Goal: Complete application form

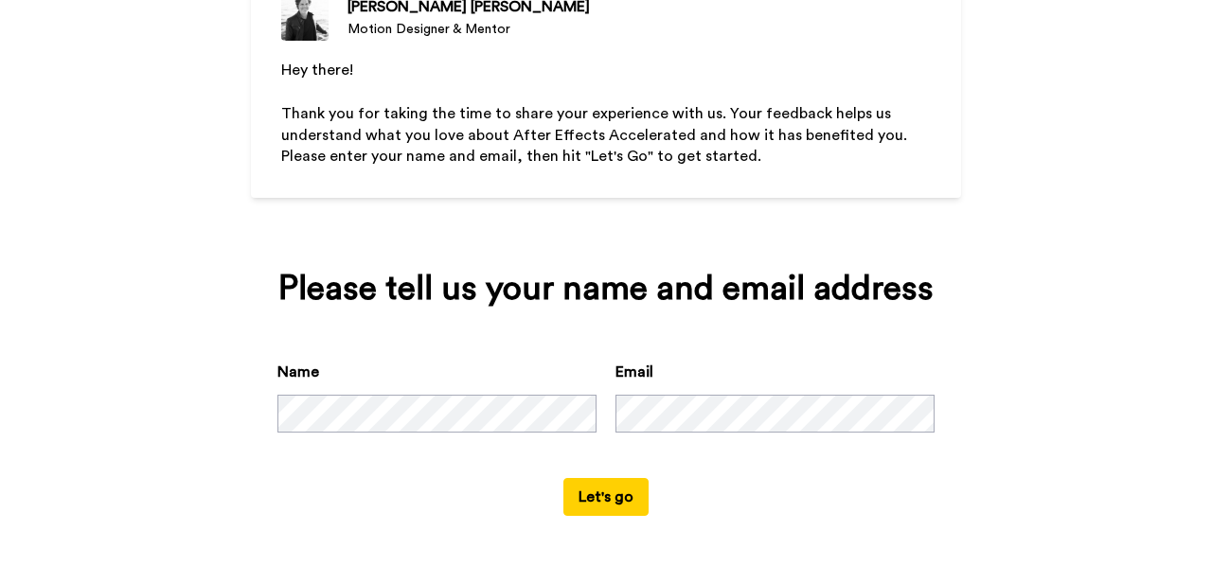
scroll to position [204, 0]
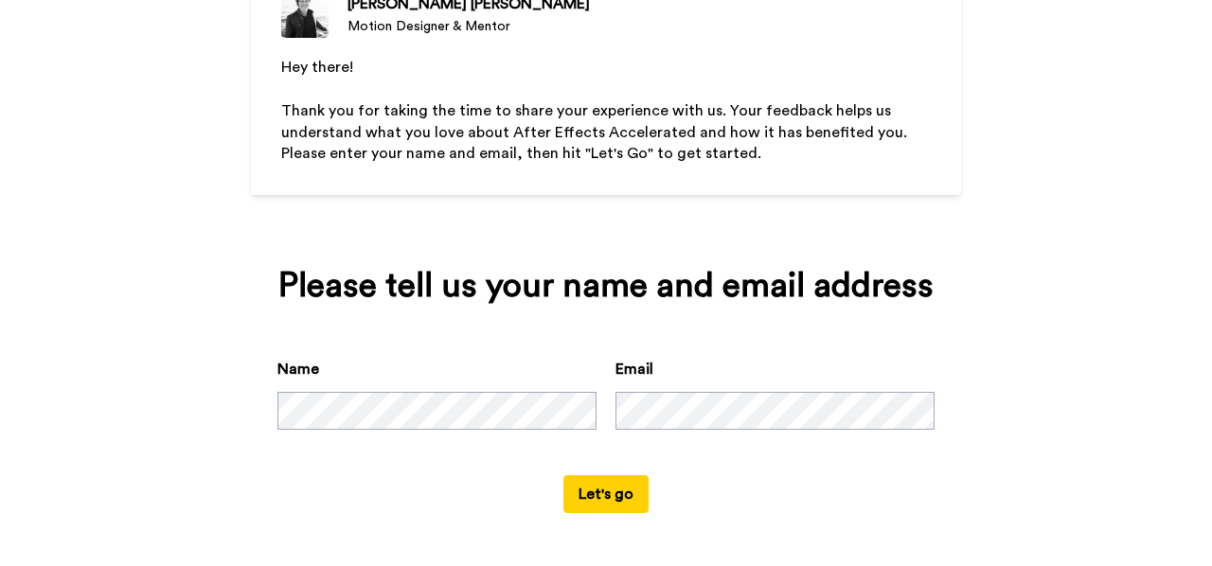
click at [580, 500] on button "Let's go" at bounding box center [605, 494] width 85 height 38
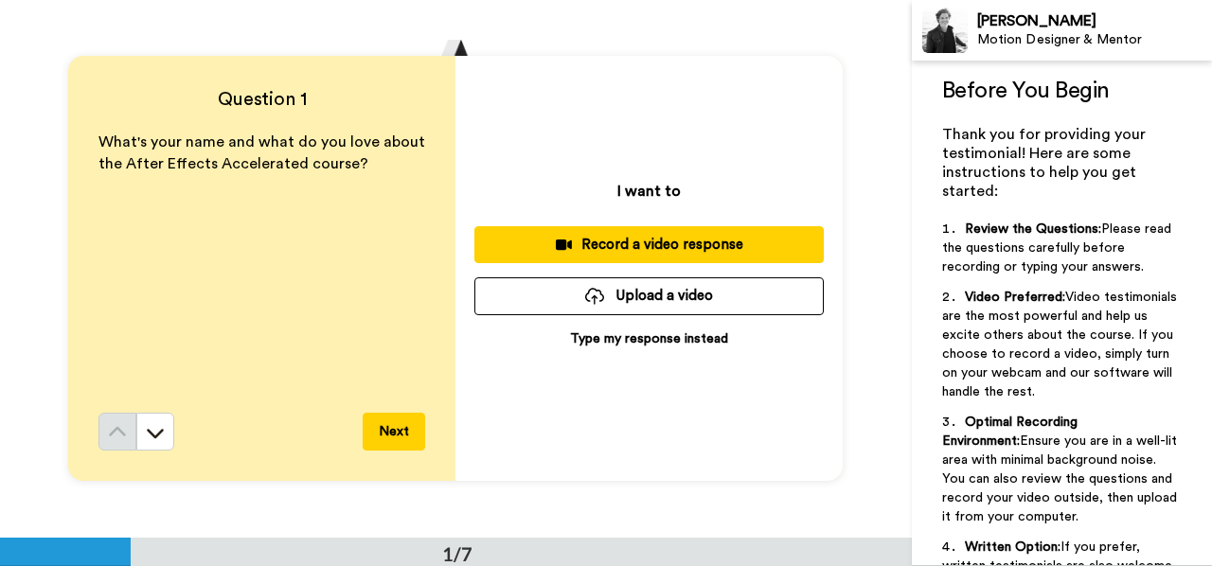
click at [682, 293] on button "Upload a video" at bounding box center [648, 295] width 349 height 37
click at [654, 342] on p "Type my response instead" at bounding box center [649, 338] width 158 height 19
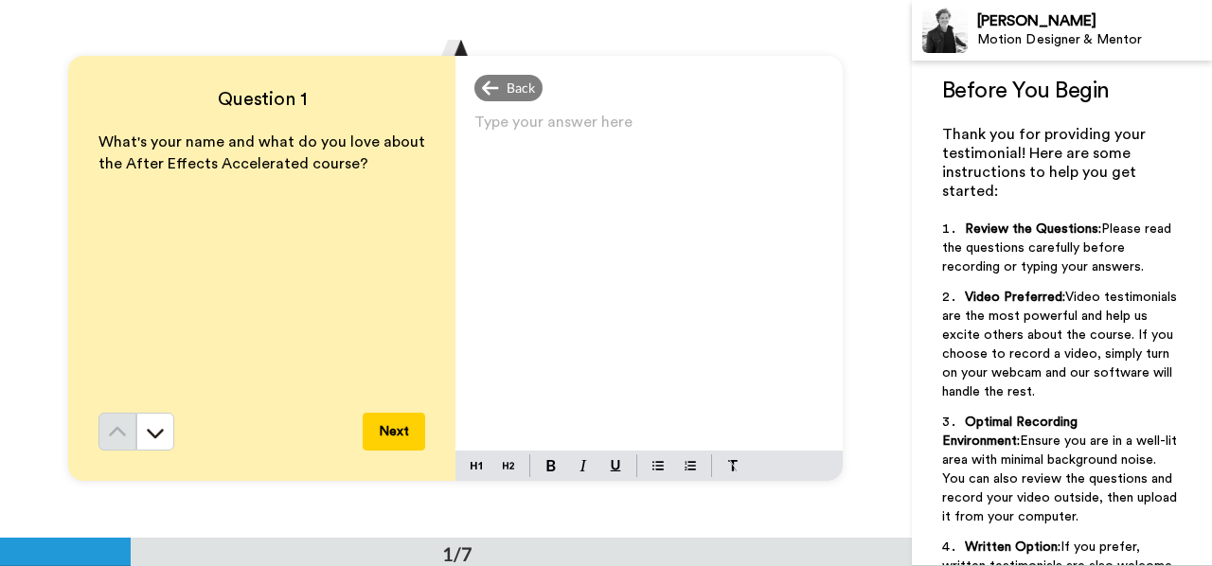
click at [571, 158] on div "Type your answer here ﻿" at bounding box center [648, 280] width 387 height 342
click at [630, 133] on span "I am [PERSON_NAME]. This course helped me streghten my basics" at bounding box center [634, 143] width 321 height 42
click at [817, 133] on p "I am [PERSON_NAME]. This course really helped me streghten my basics" at bounding box center [648, 142] width 349 height 53
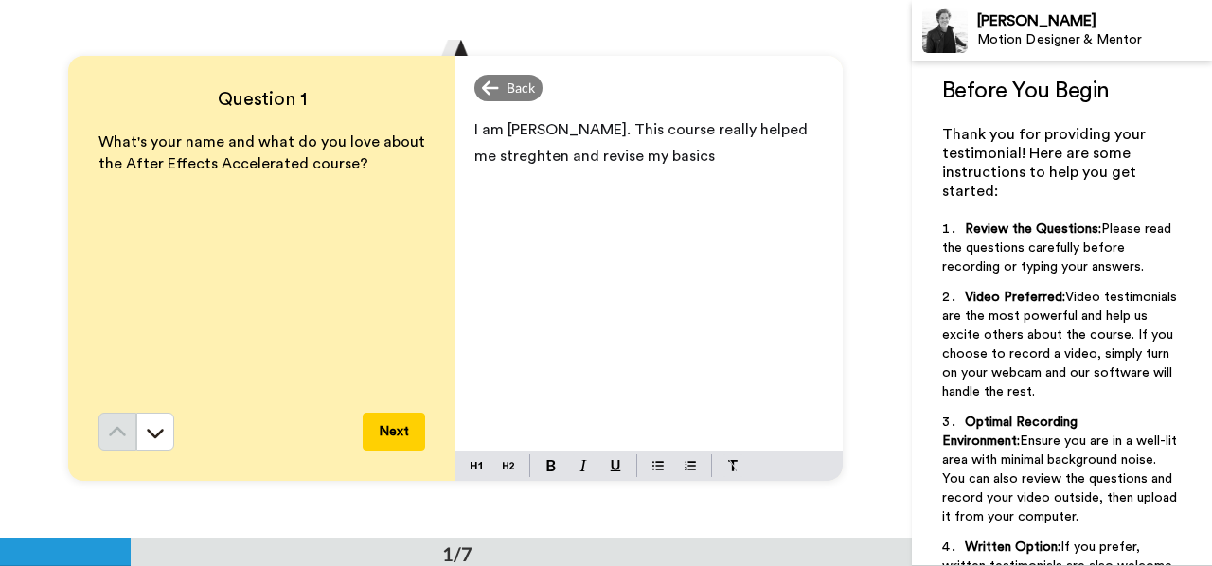
click at [730, 148] on p "I am [PERSON_NAME]. This course really helped me streghten and revise my basics" at bounding box center [648, 142] width 349 height 53
click at [401, 435] on button "Next" at bounding box center [394, 432] width 62 height 38
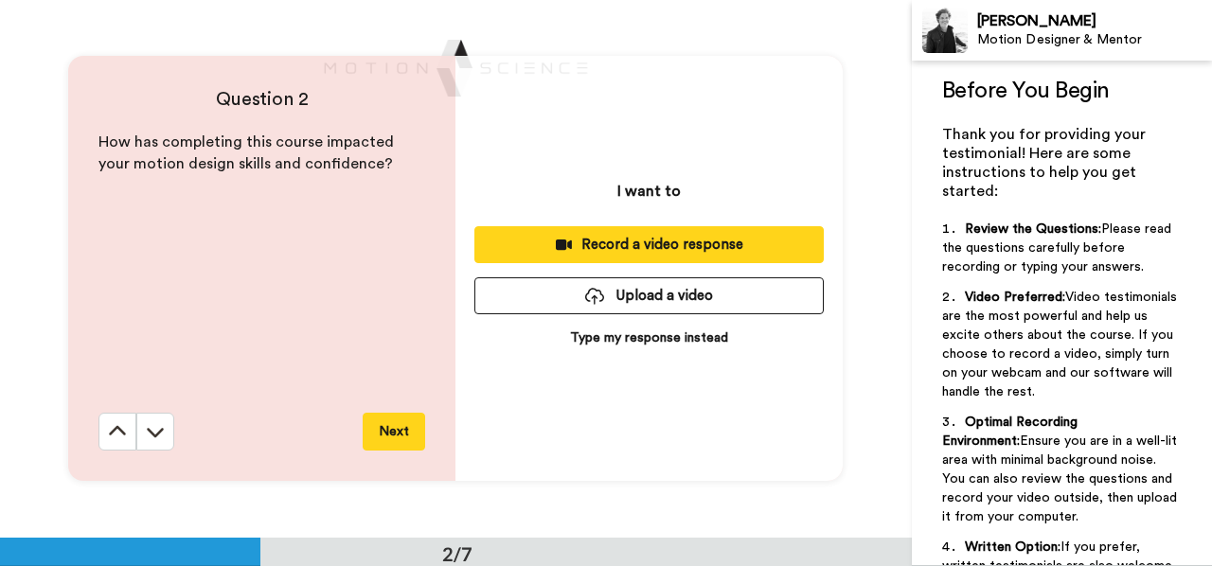
scroll to position [538, 0]
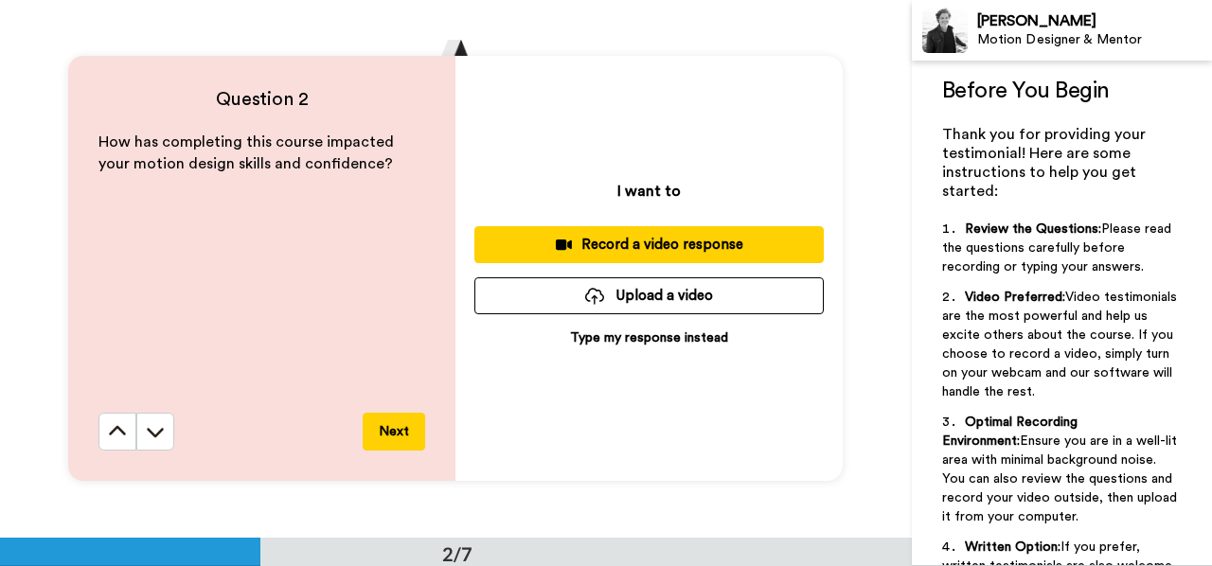
click at [608, 337] on p "Type my response instead" at bounding box center [649, 337] width 158 height 19
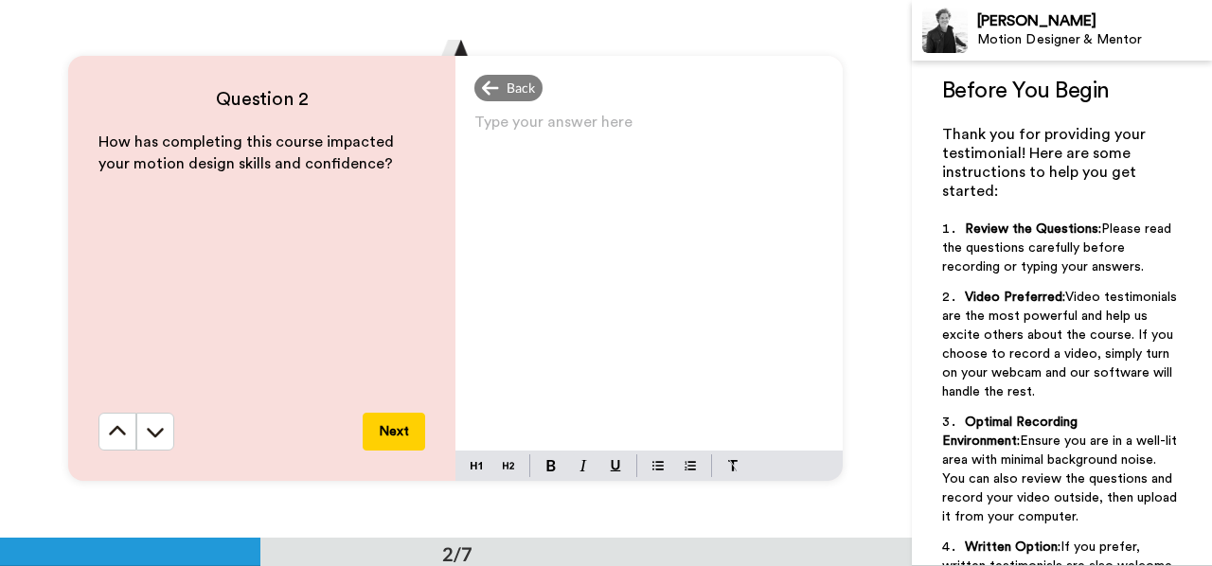
click at [583, 264] on div "Type your answer here ﻿" at bounding box center [648, 280] width 387 height 342
click at [417, 417] on button "Next" at bounding box center [394, 432] width 62 height 38
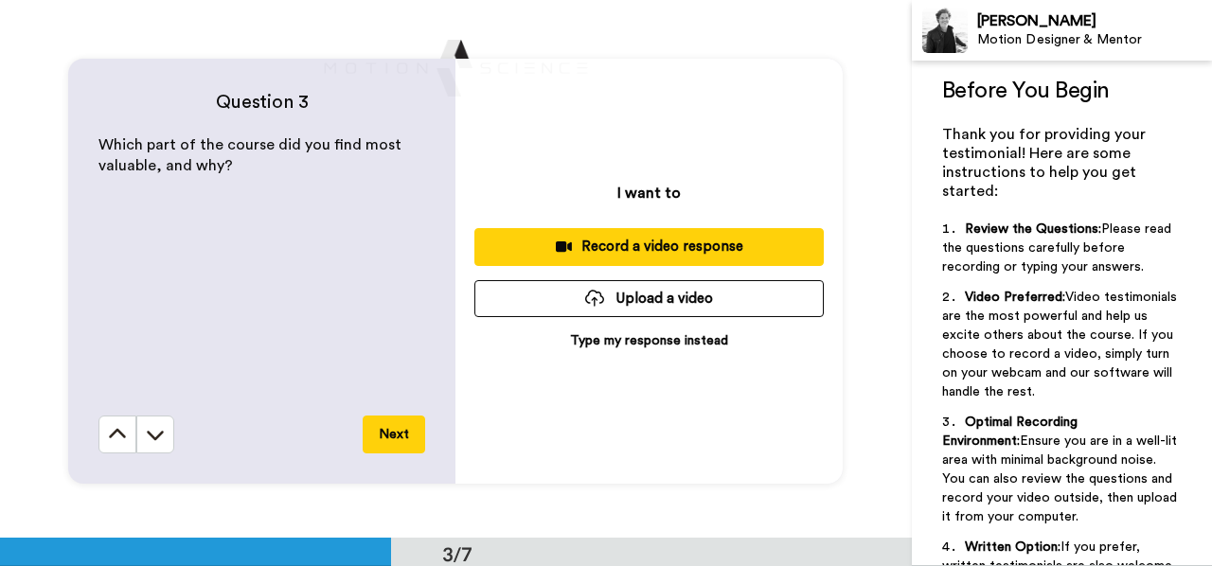
scroll to position [1075, 0]
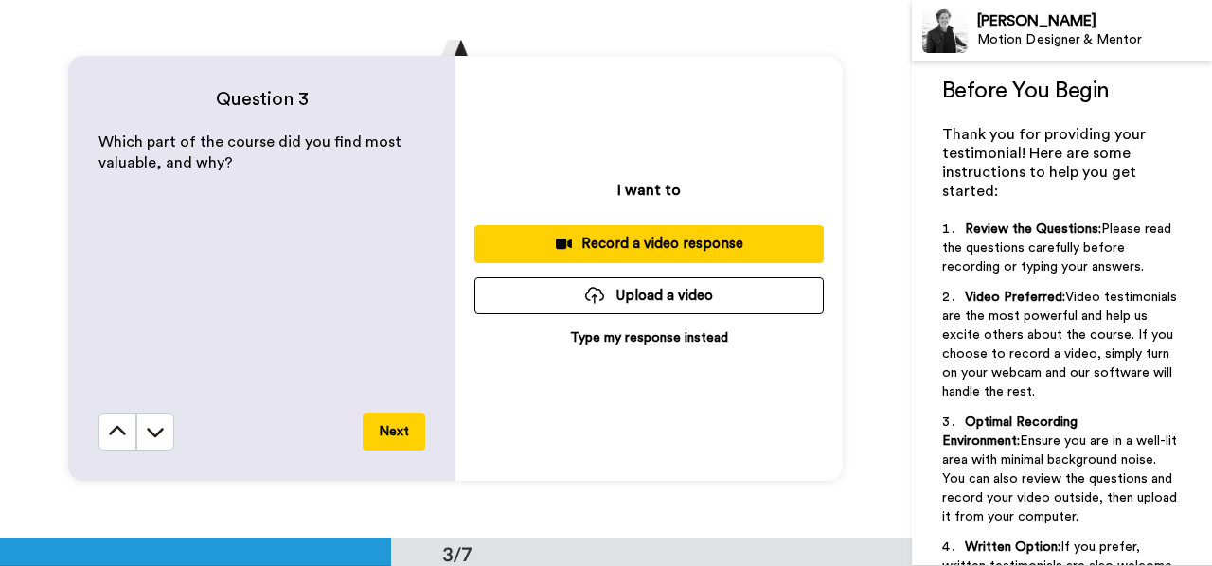
click at [678, 337] on p "Type my response instead" at bounding box center [649, 337] width 158 height 19
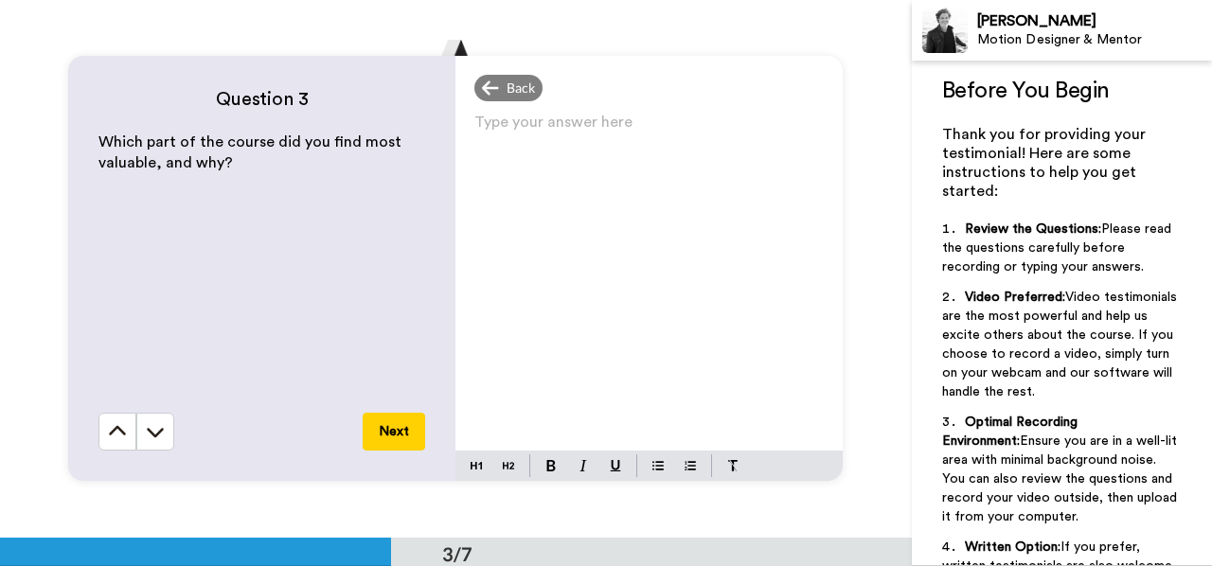
click at [568, 236] on div "Type your answer here ﻿" at bounding box center [648, 280] width 387 height 342
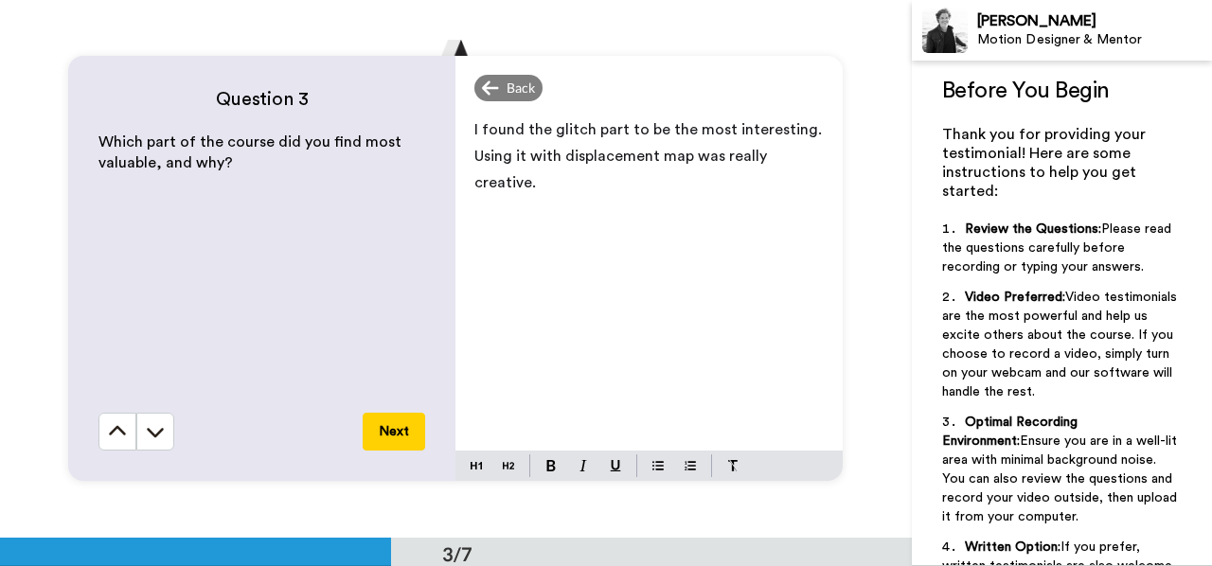
click at [375, 432] on button "Next" at bounding box center [394, 432] width 62 height 38
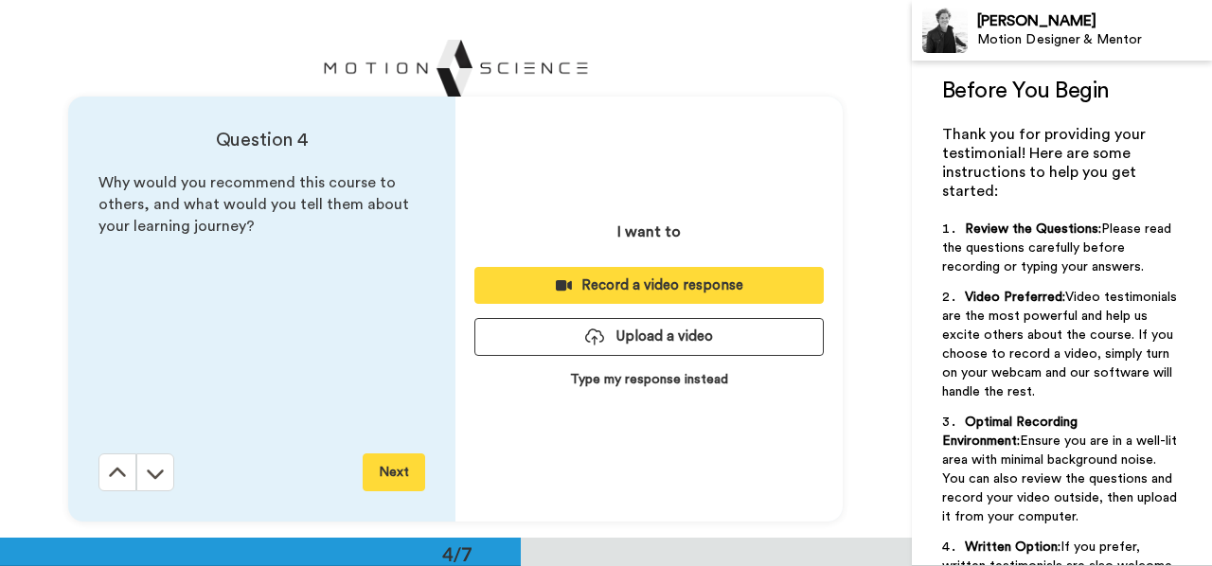
scroll to position [1612, 0]
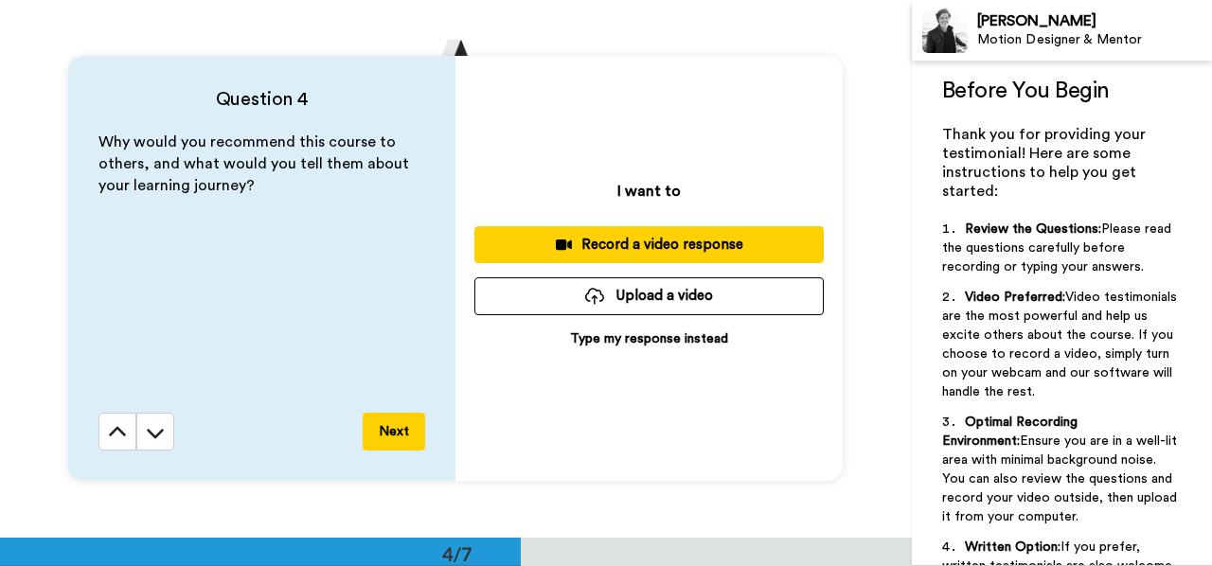
click at [618, 336] on p "Type my response instead" at bounding box center [649, 338] width 158 height 19
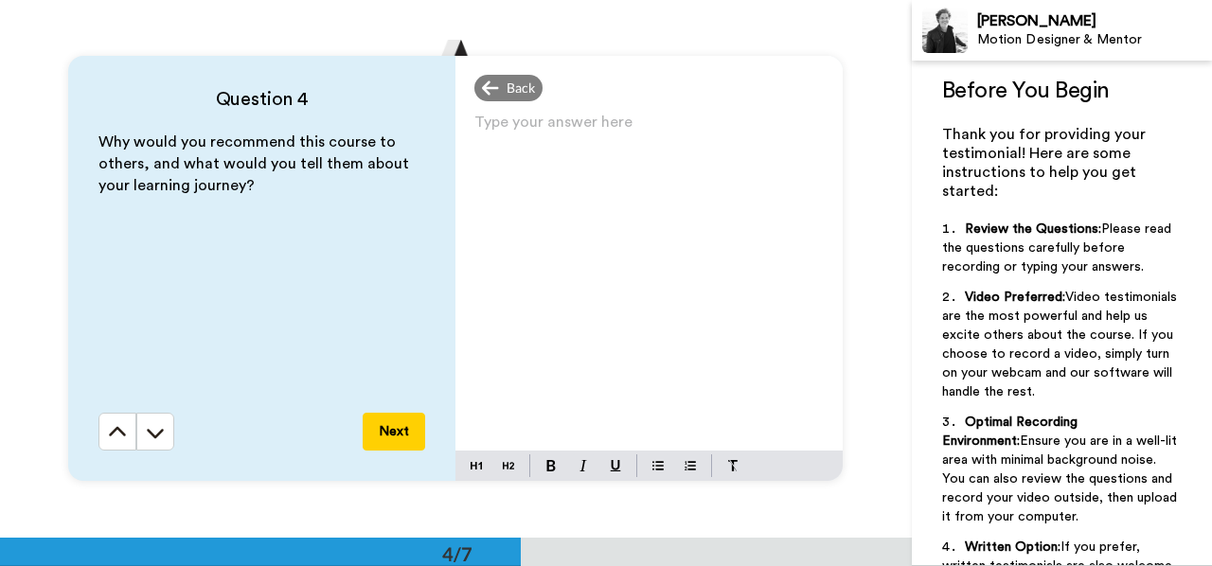
click at [577, 202] on div "Type your answer here ﻿" at bounding box center [648, 280] width 387 height 342
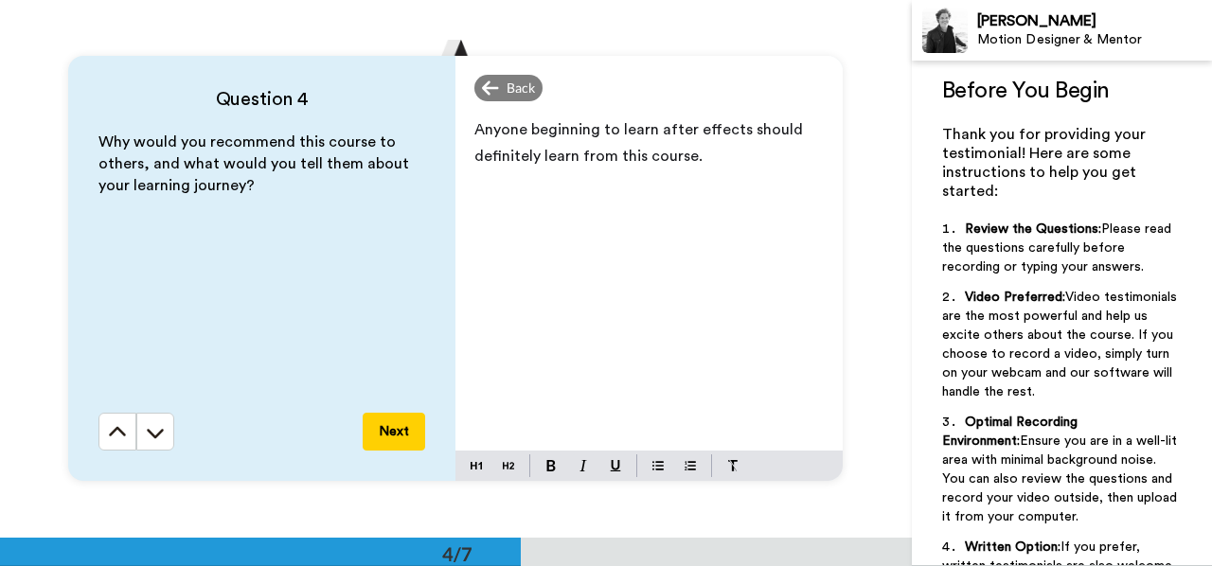
click at [379, 423] on button "Next" at bounding box center [394, 432] width 62 height 38
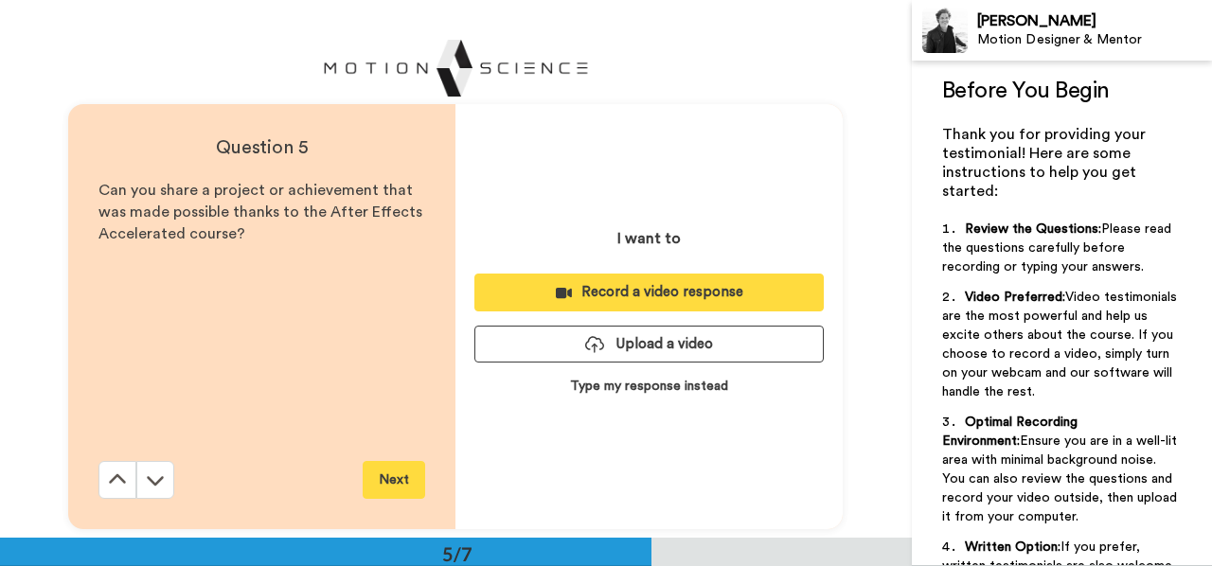
scroll to position [2150, 0]
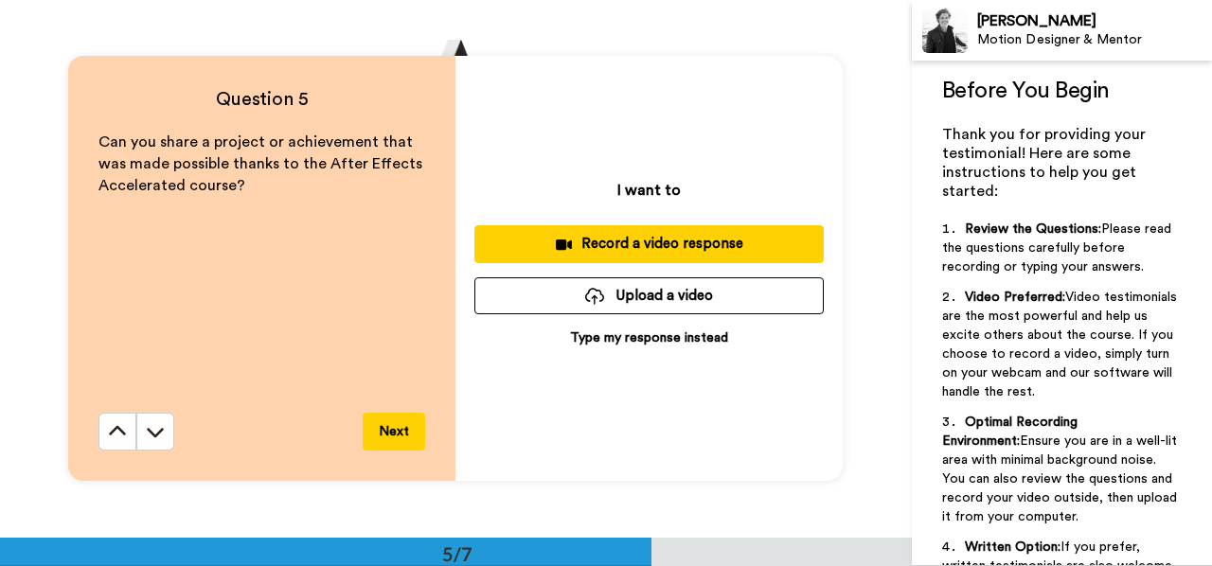
click at [646, 306] on button "Upload a video" at bounding box center [648, 295] width 349 height 37
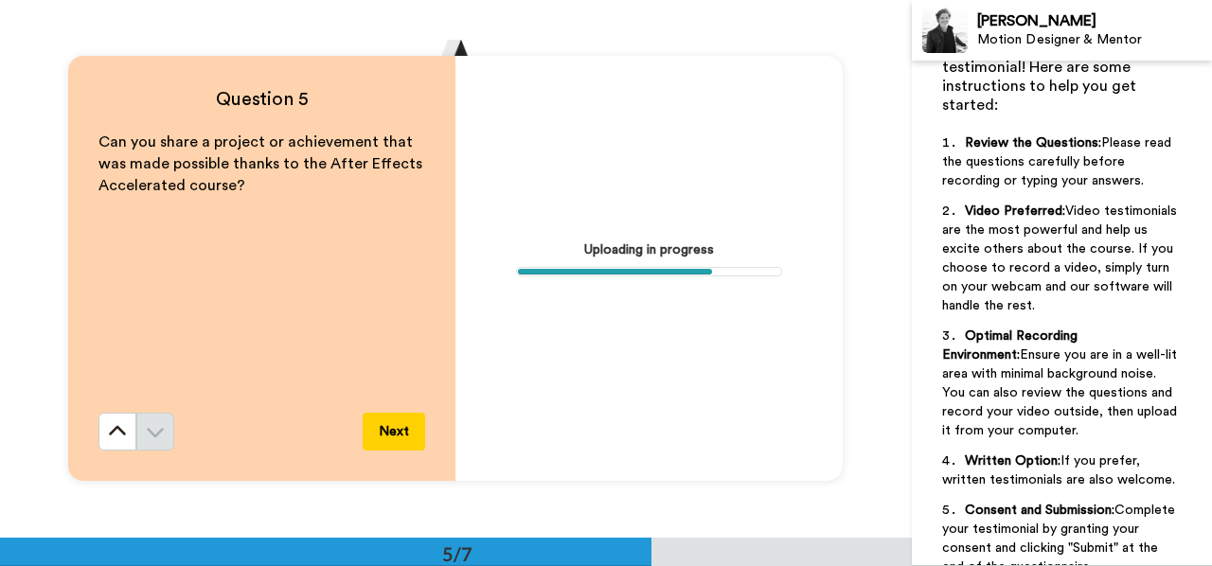
scroll to position [229, 0]
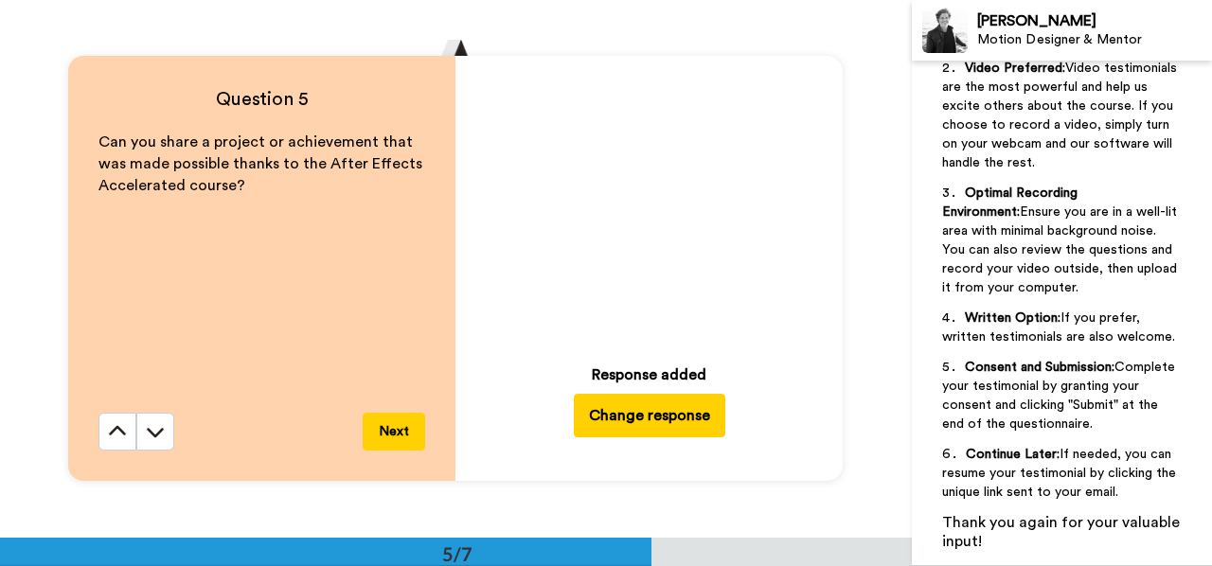
click at [625, 225] on icon "Play/Pause" at bounding box center [650, 204] width 50 height 90
click at [644, 213] on icon at bounding box center [650, 204] width 50 height 50
click at [390, 428] on button "Next" at bounding box center [394, 432] width 62 height 38
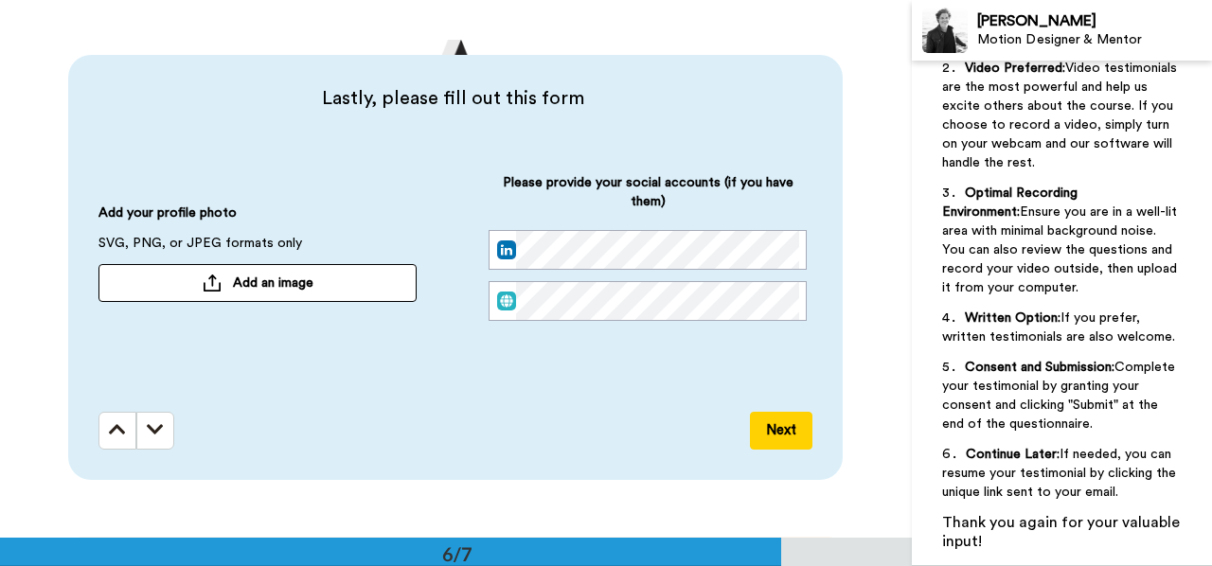
scroll to position [0, 34]
click at [806, 436] on button "Next" at bounding box center [781, 431] width 62 height 38
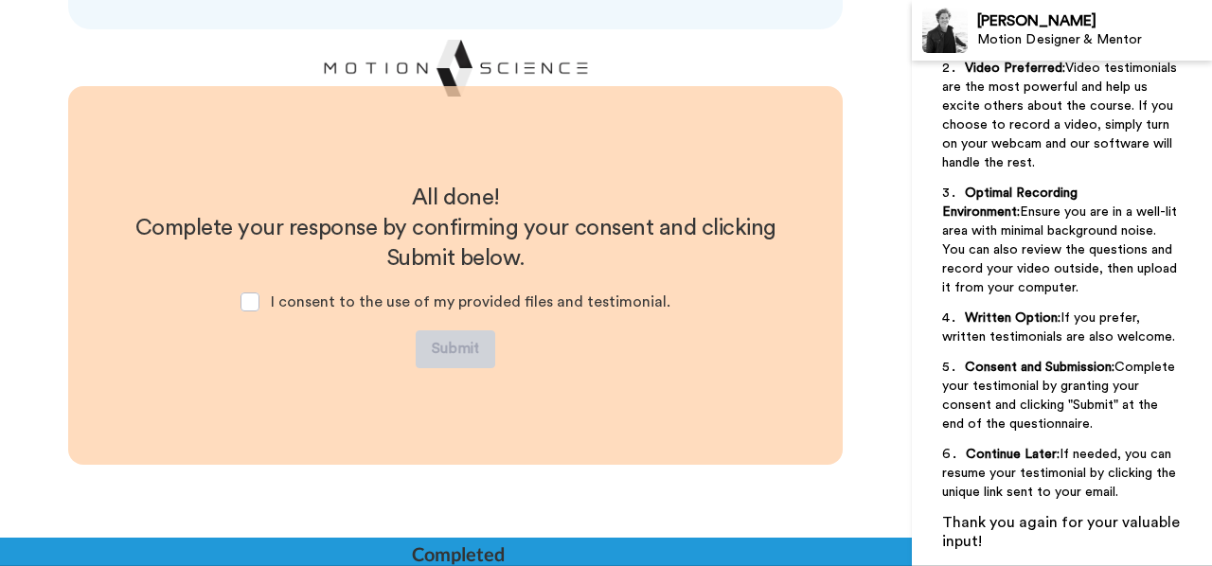
scroll to position [3145, 0]
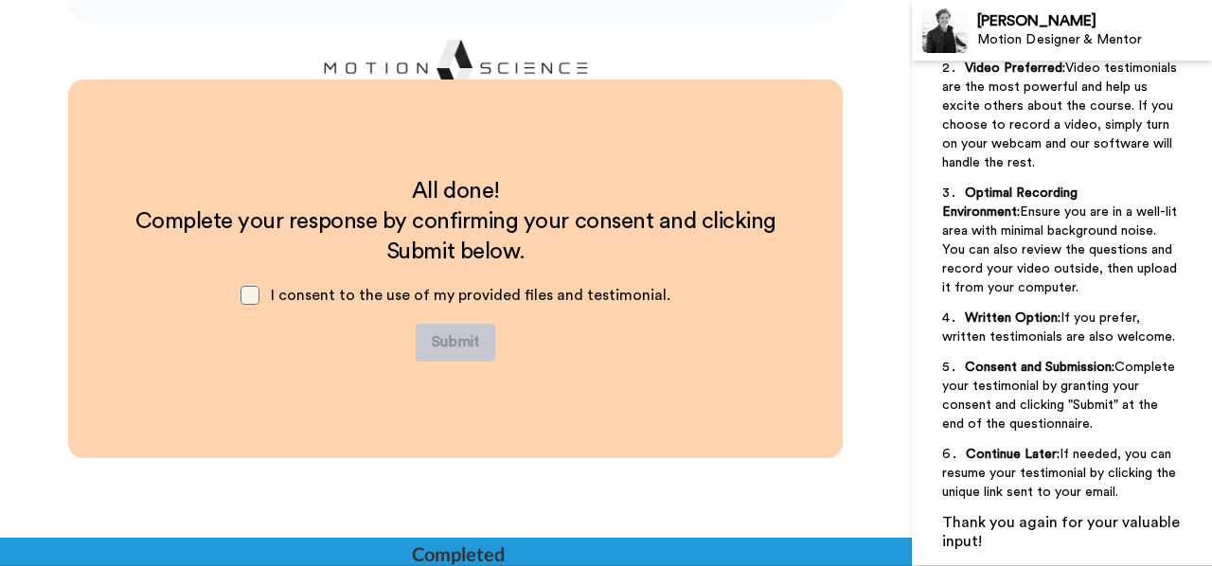
click at [254, 293] on span at bounding box center [249, 295] width 19 height 19
click at [455, 340] on button "Submit" at bounding box center [456, 343] width 80 height 38
